Goal: Task Accomplishment & Management: Complete application form

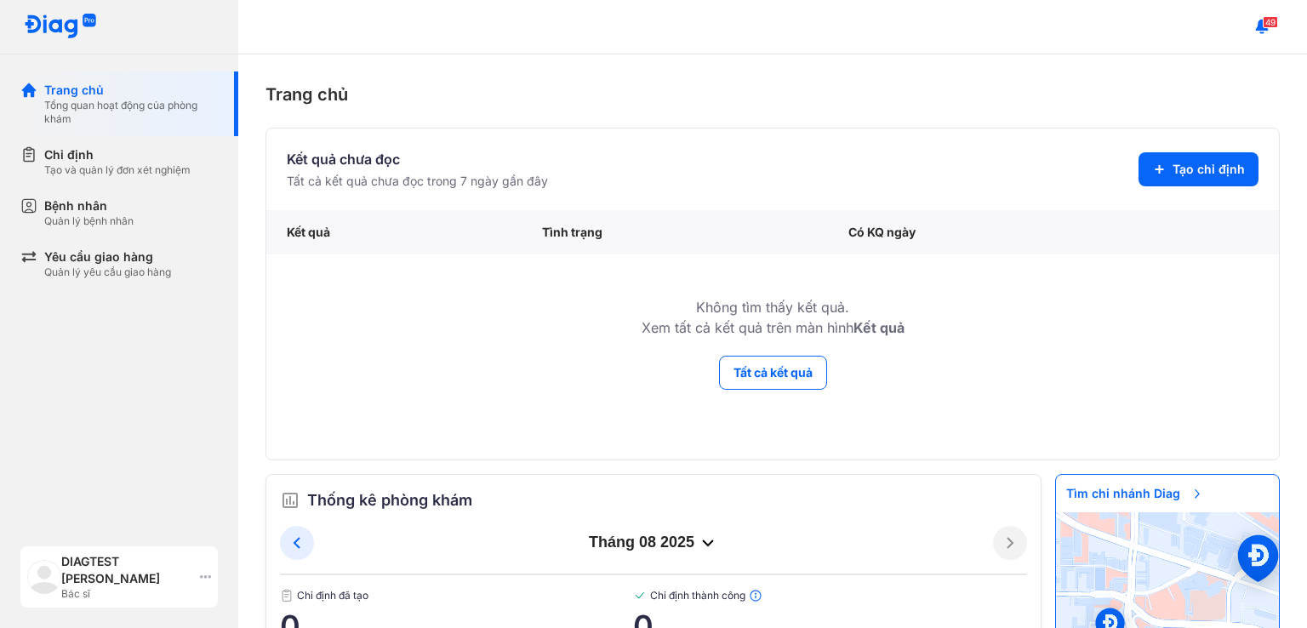
click at [202, 568] on div "DIAGTEST Uyen Nguyen Bác sĩ" at bounding box center [118, 576] width 197 height 61
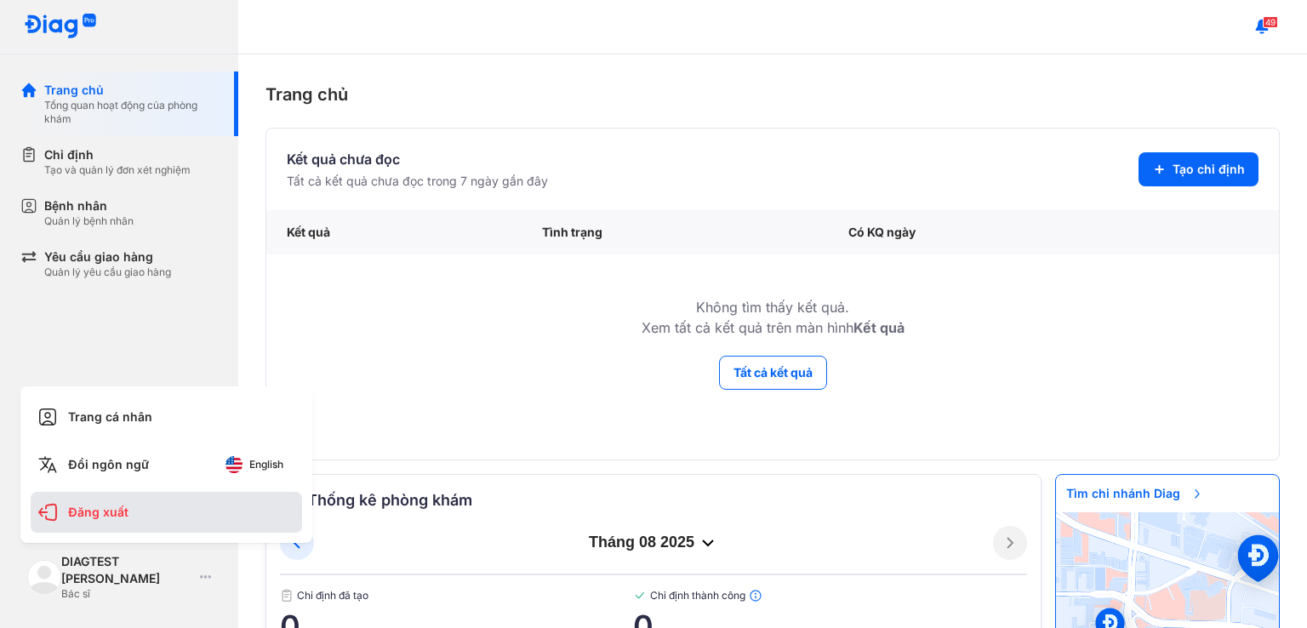
click at [128, 517] on div "Đăng xuất" at bounding box center [166, 512] width 271 height 41
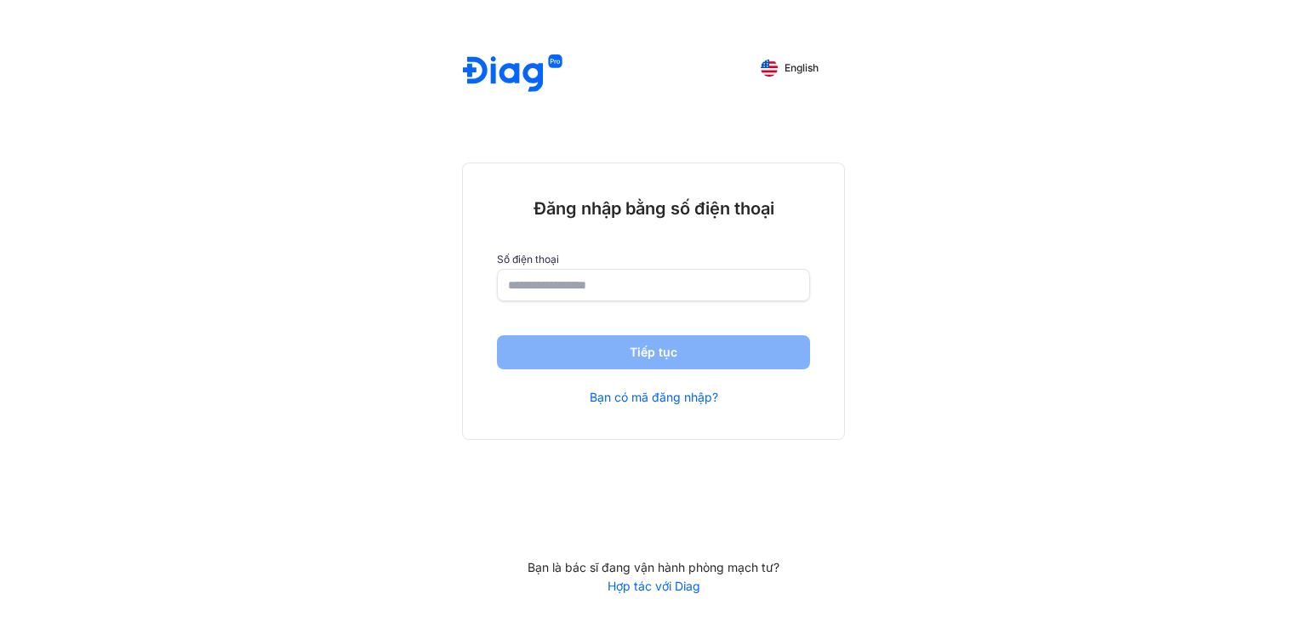
click at [531, 277] on input "number" at bounding box center [653, 285] width 291 height 31
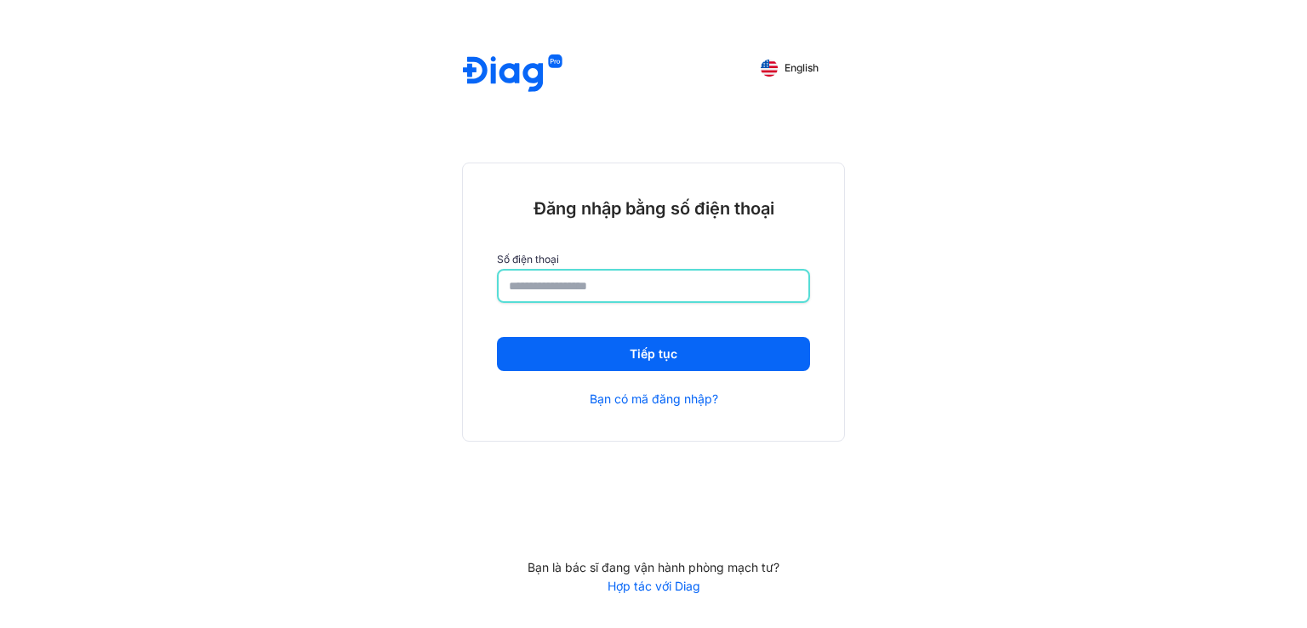
type input "**********"
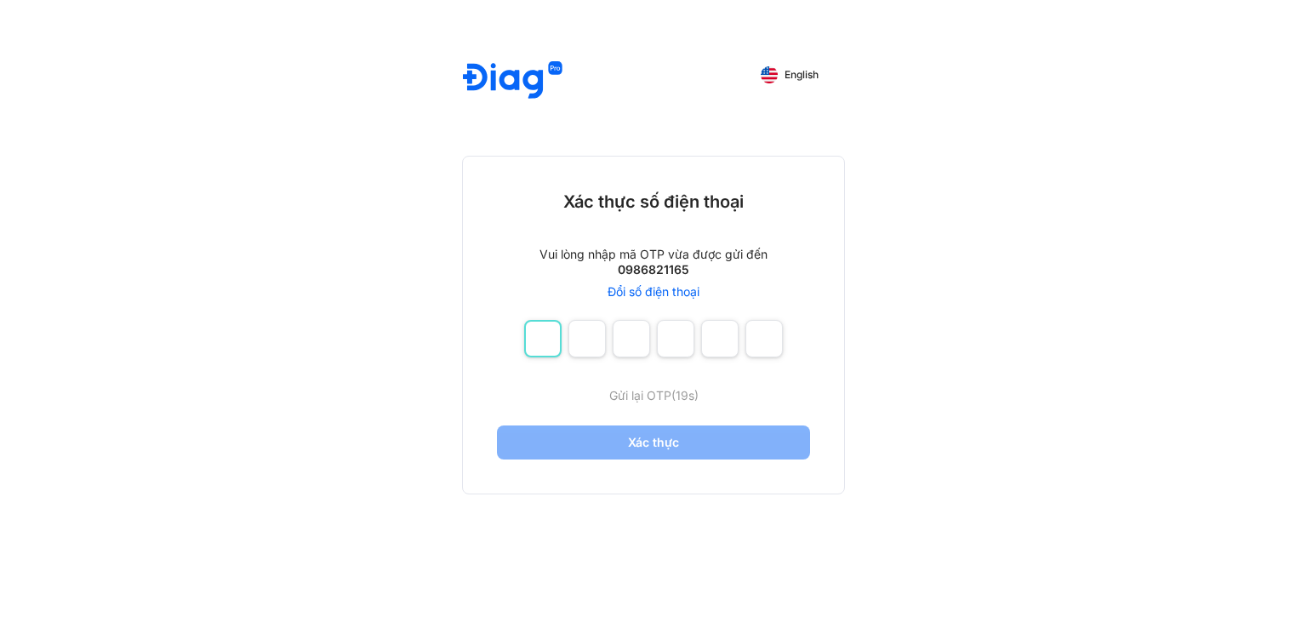
click at [538, 339] on input "number" at bounding box center [542, 338] width 37 height 37
type input "*"
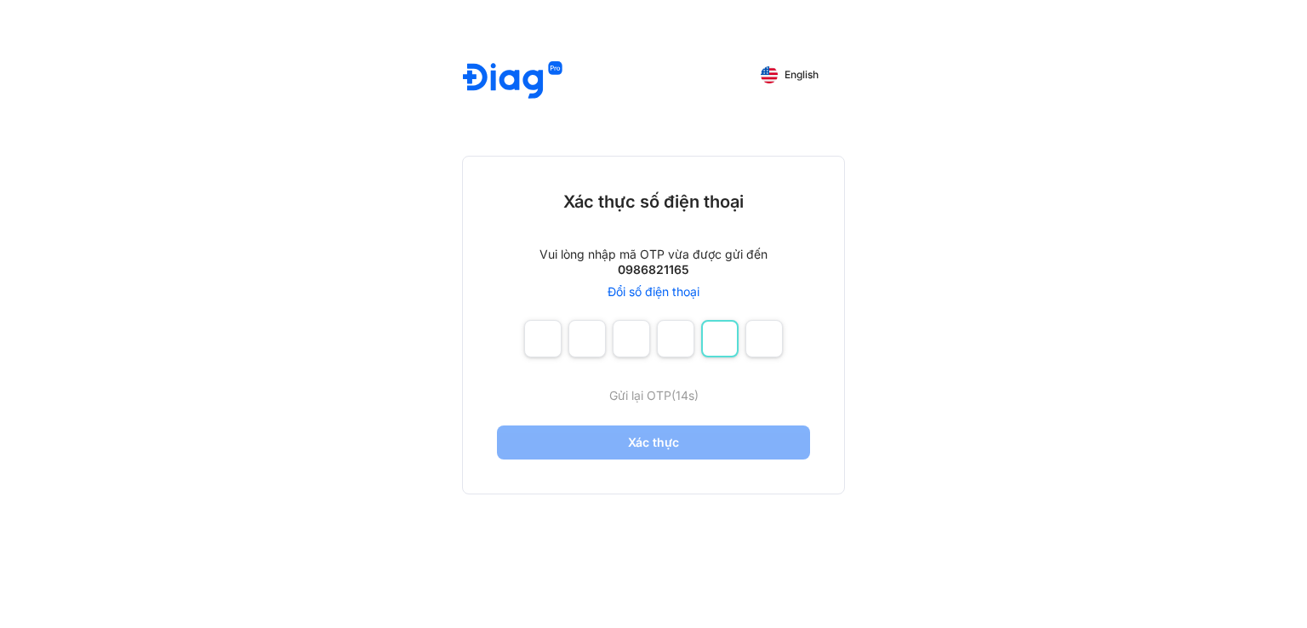
type input "*"
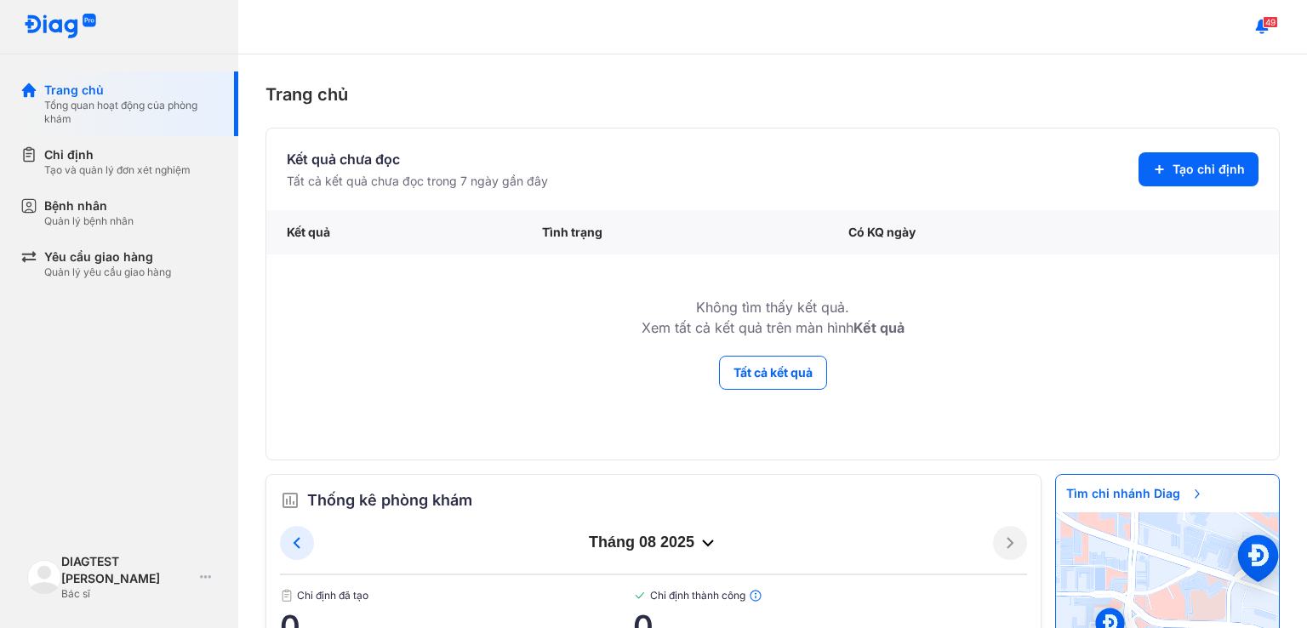
click at [788, 37] on div "49" at bounding box center [772, 27] width 1069 height 54
click at [1202, 168] on span "Tạo chỉ định" at bounding box center [1208, 169] width 72 height 17
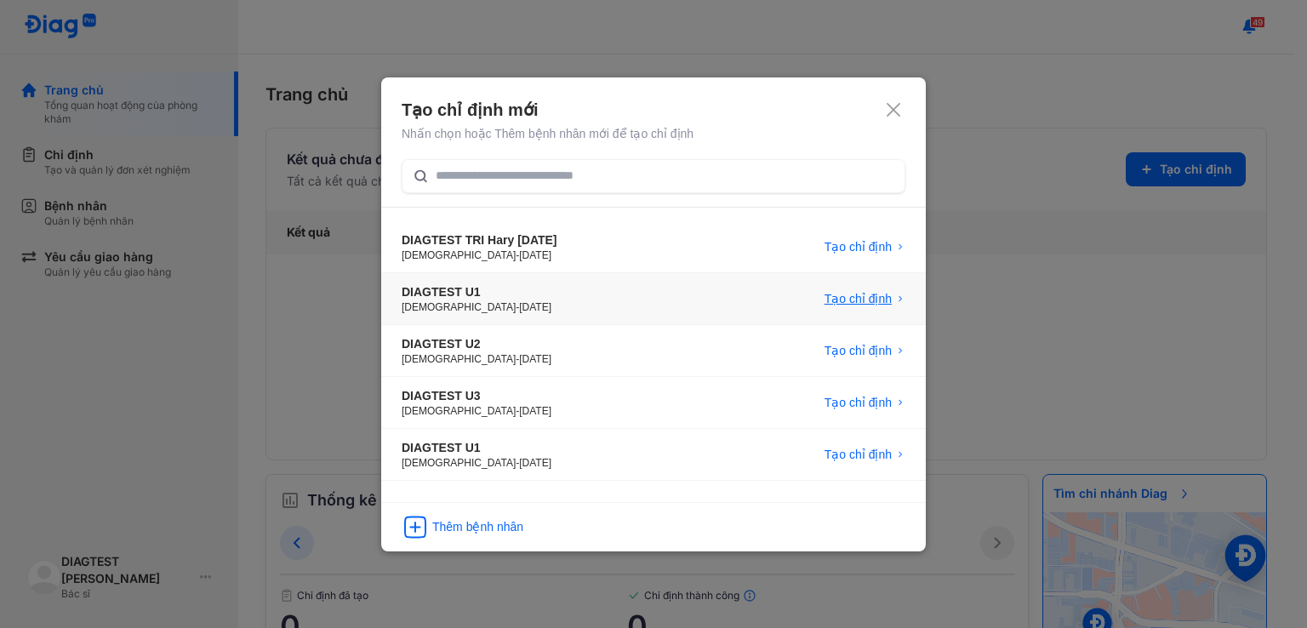
click at [892, 300] on div "Tạo chỉ định" at bounding box center [864, 298] width 81 height 17
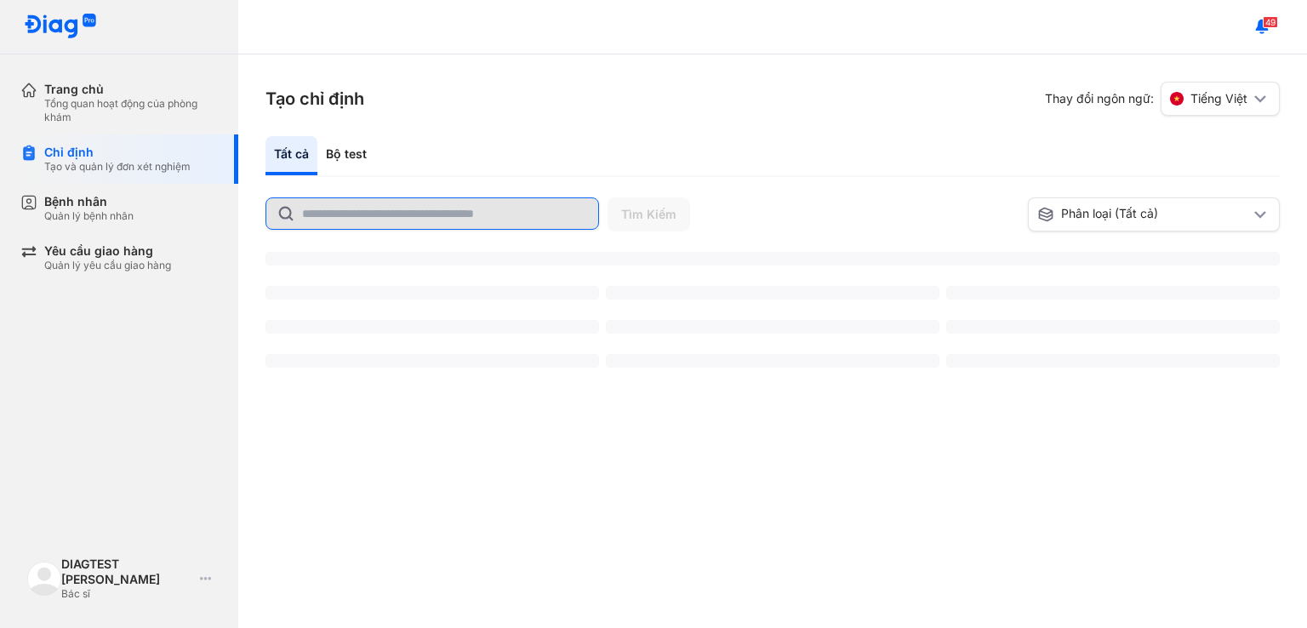
click at [342, 219] on input "text" at bounding box center [445, 213] width 286 height 31
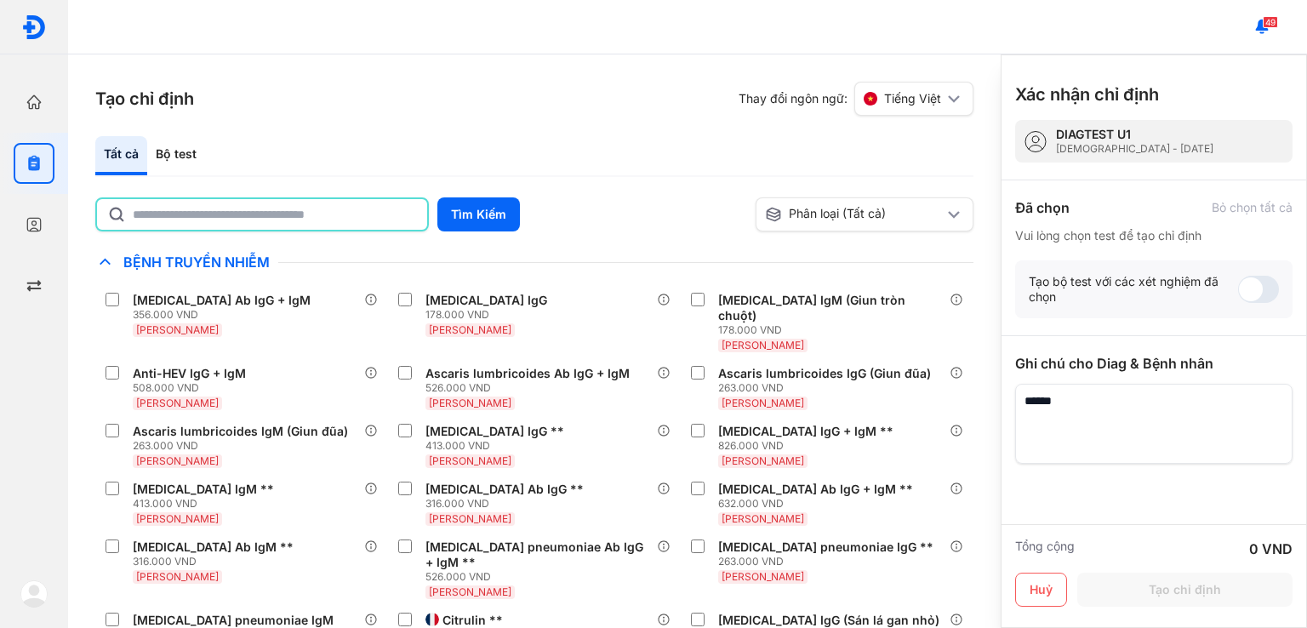
click at [315, 208] on input "text" at bounding box center [275, 214] width 284 height 31
type input "*****"
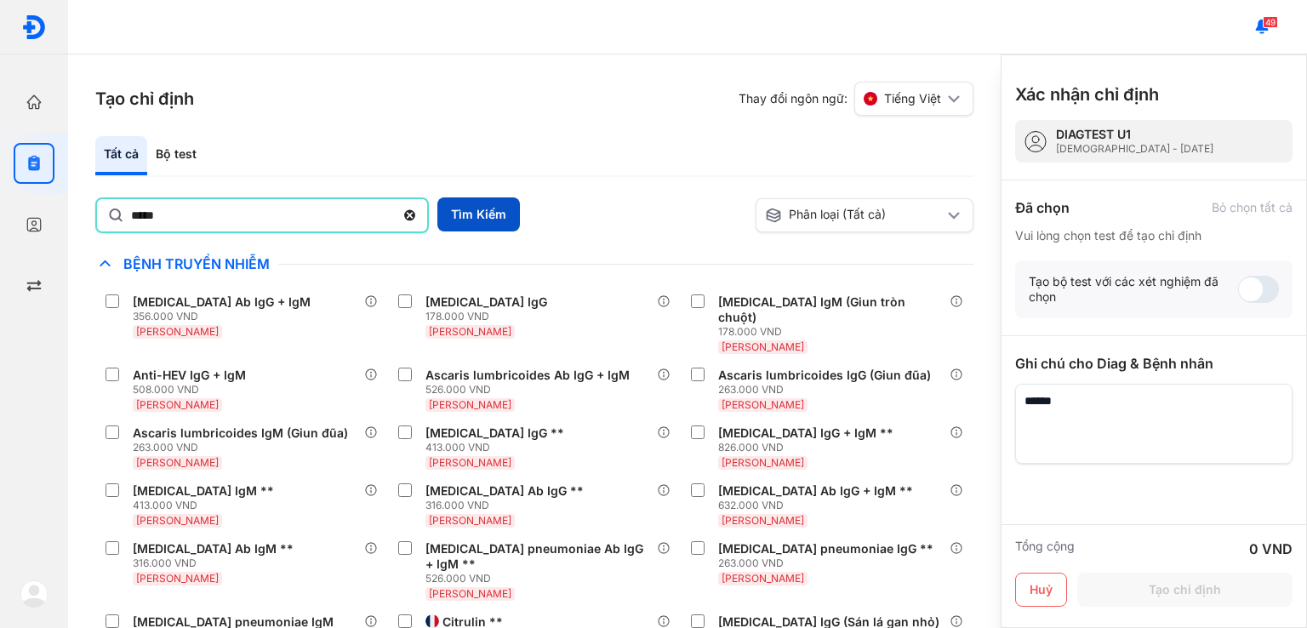
click at [467, 205] on button "Tìm Kiếm" at bounding box center [478, 214] width 83 height 34
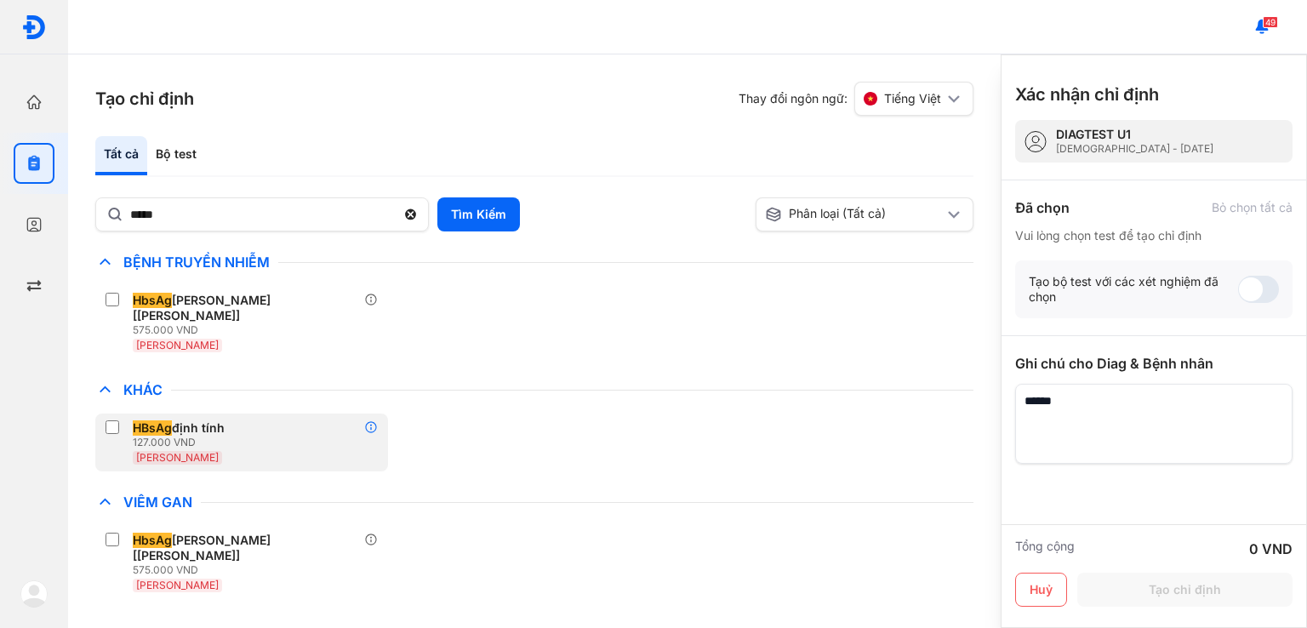
click at [371, 420] on icon at bounding box center [371, 427] width 14 height 14
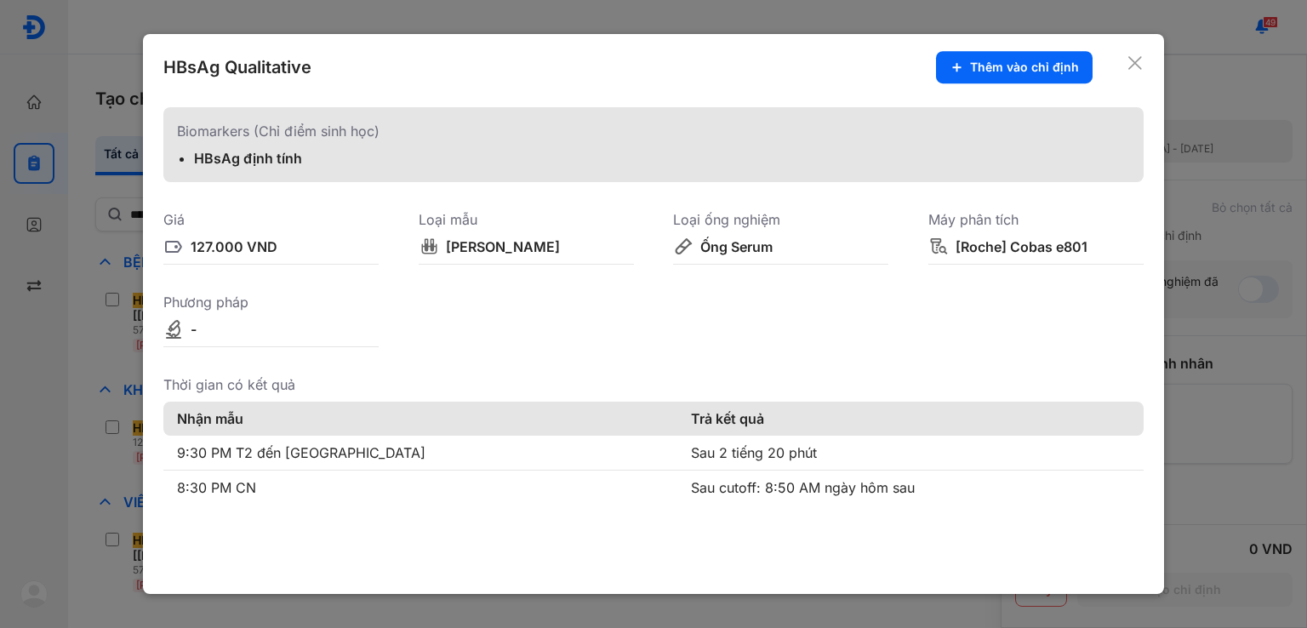
click at [1136, 62] on use at bounding box center [1135, 63] width 14 height 14
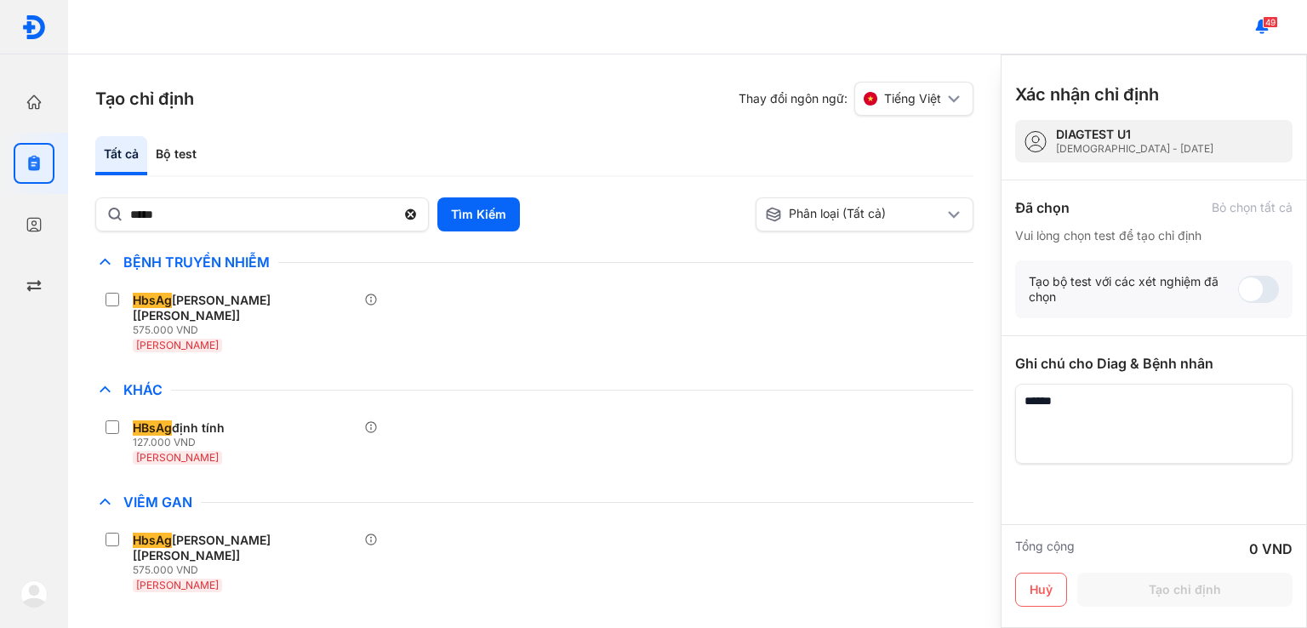
click at [248, 235] on div "***** Tìm Kiếm Phân loại (Tất cả) [PERSON_NAME] làm chế độ xem mặc định Chỉ địn…" at bounding box center [534, 408] width 878 height 422
drag, startPoint x: 123, startPoint y: 202, endPoint x: 34, endPoint y: 189, distance: 89.4
click at [39, 189] on div "Trang chủ Tổng quan hoạt động của phòng khám Chỉ định Tạo và quản lý đơn xét ng…" at bounding box center [653, 314] width 1307 height 628
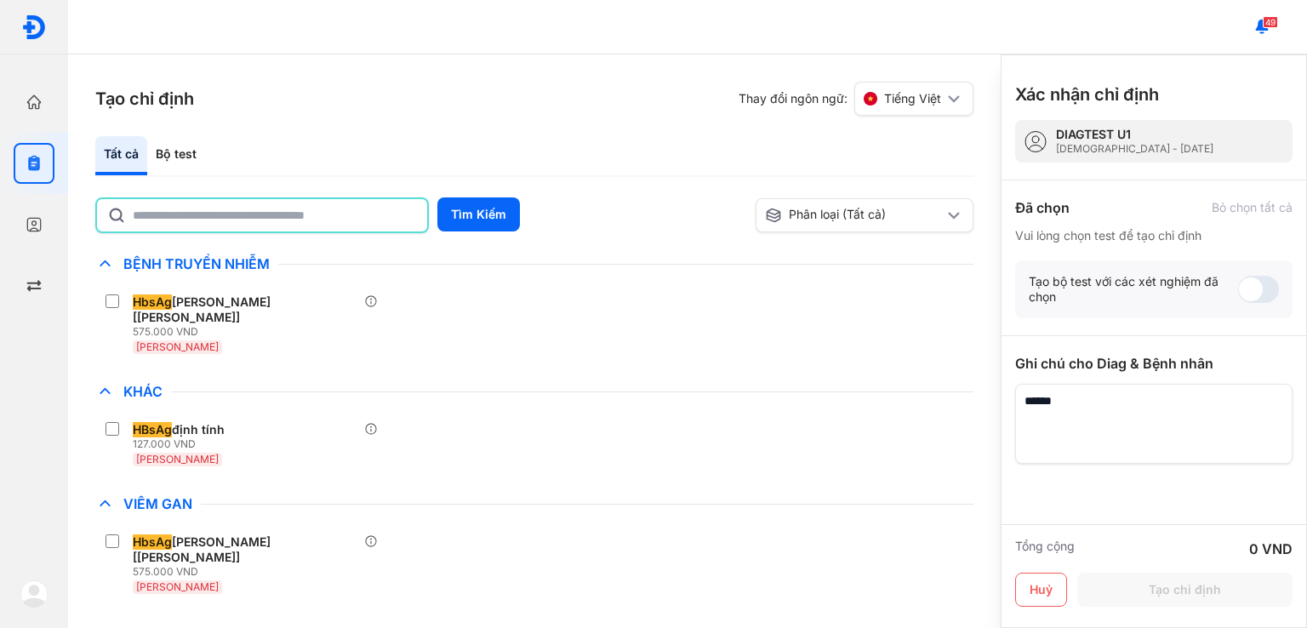
click at [667, 5] on div "49" at bounding box center [687, 27] width 1239 height 54
